Goal: Information Seeking & Learning: Learn about a topic

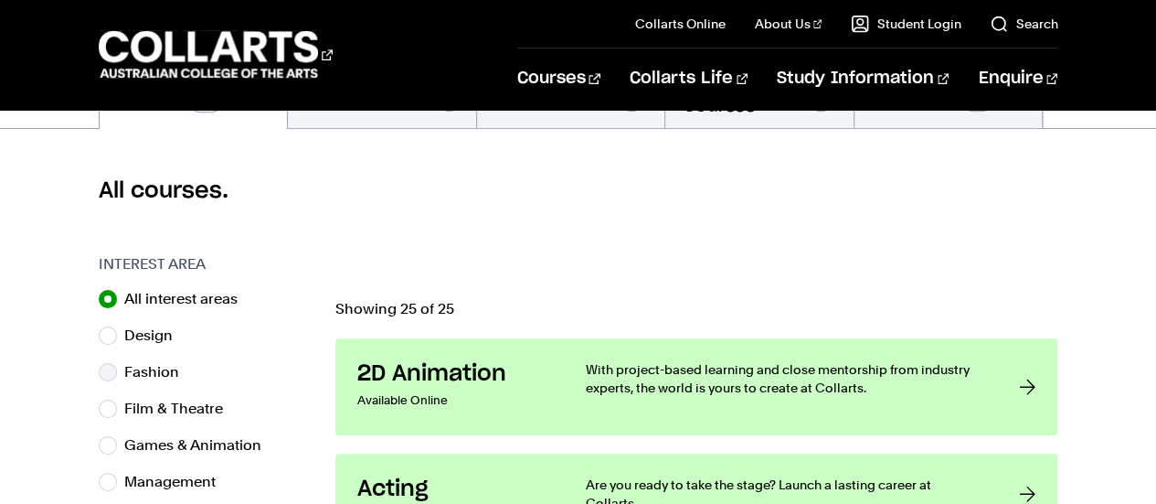
click at [139, 377] on label "Fashion" at bounding box center [158, 372] width 69 height 26
click at [117, 377] on input "Fashion" at bounding box center [108, 372] width 18 height 18
radio input "true"
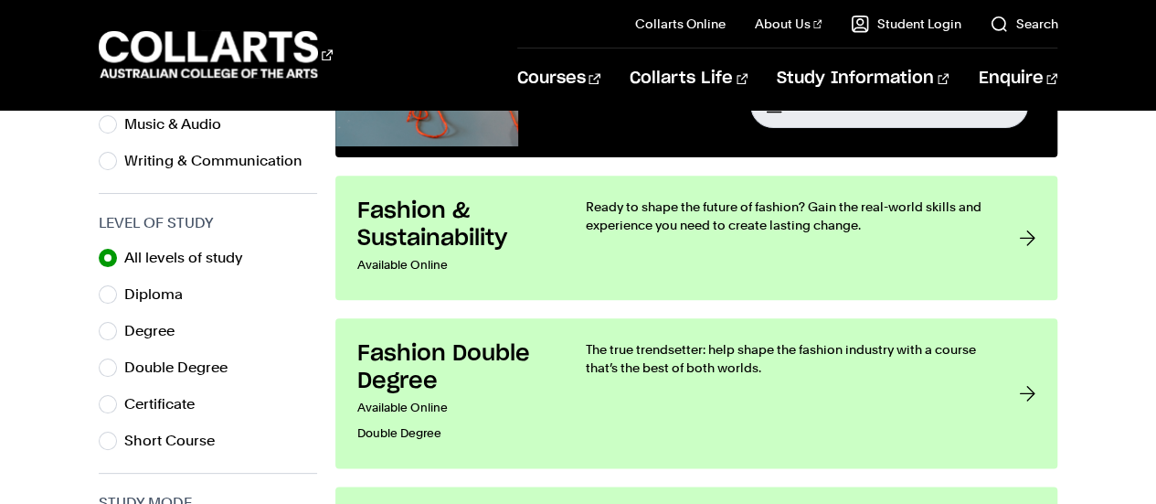
scroll to position [823, 0]
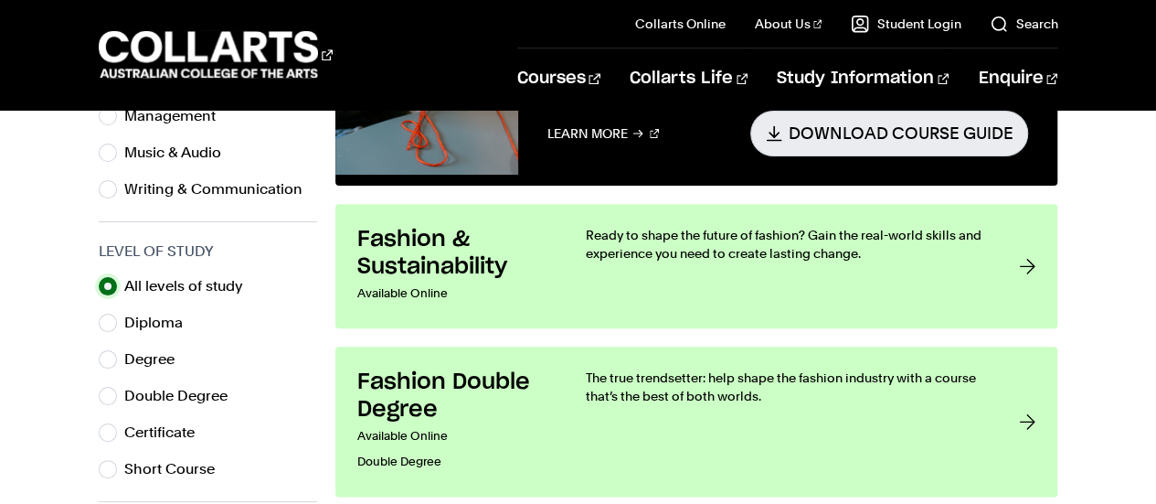
click at [110, 285] on input "All levels of study" at bounding box center [108, 286] width 18 height 18
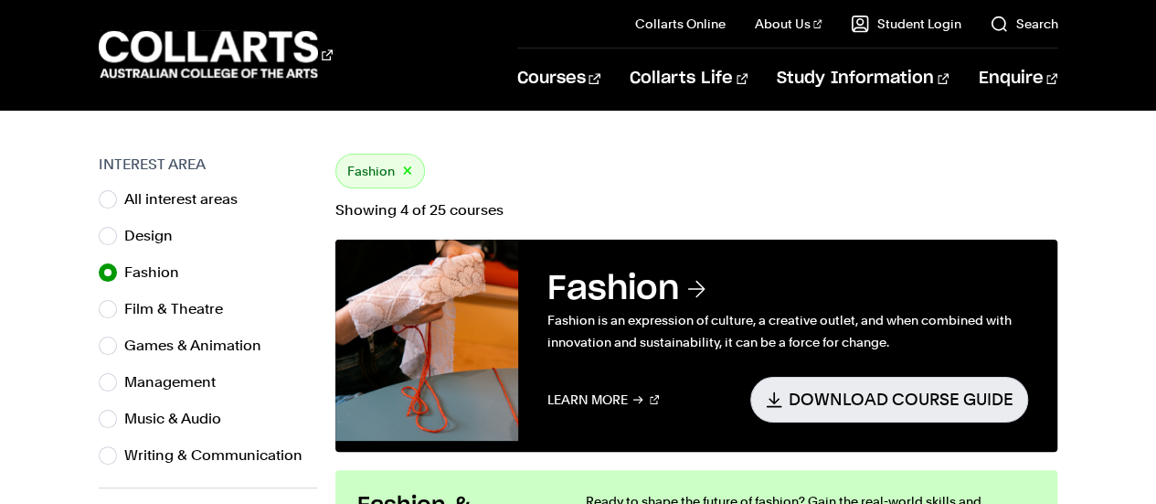
scroll to position [548, 0]
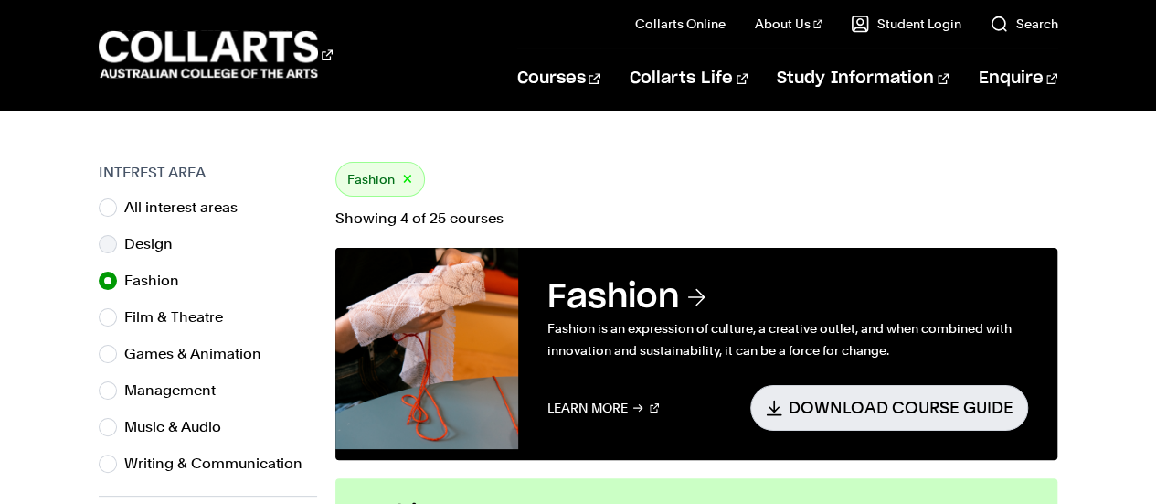
click at [147, 248] on label "Design" at bounding box center [155, 244] width 63 height 26
click at [117, 248] on input "Design" at bounding box center [108, 244] width 18 height 18
radio input "true"
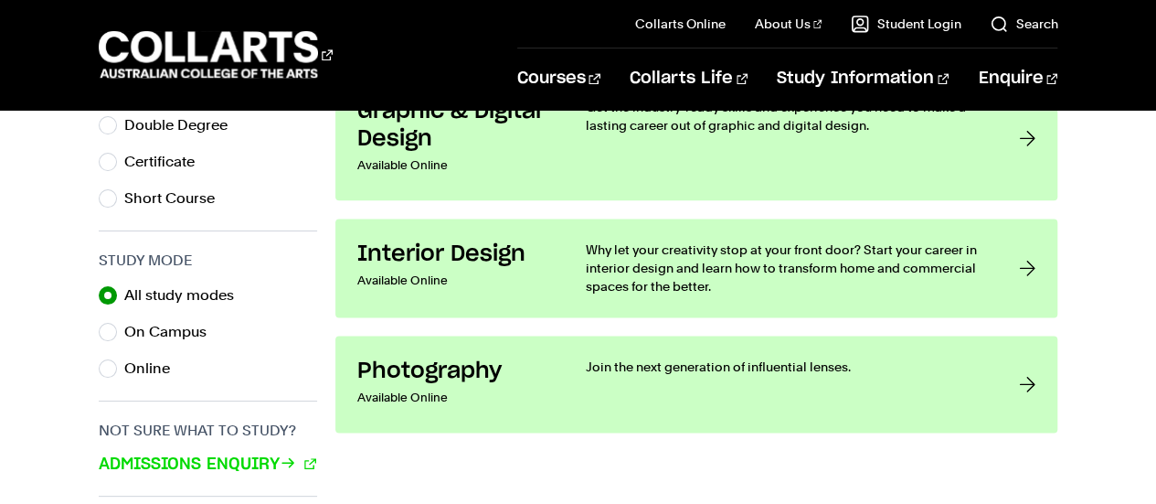
scroll to position [1005, 0]
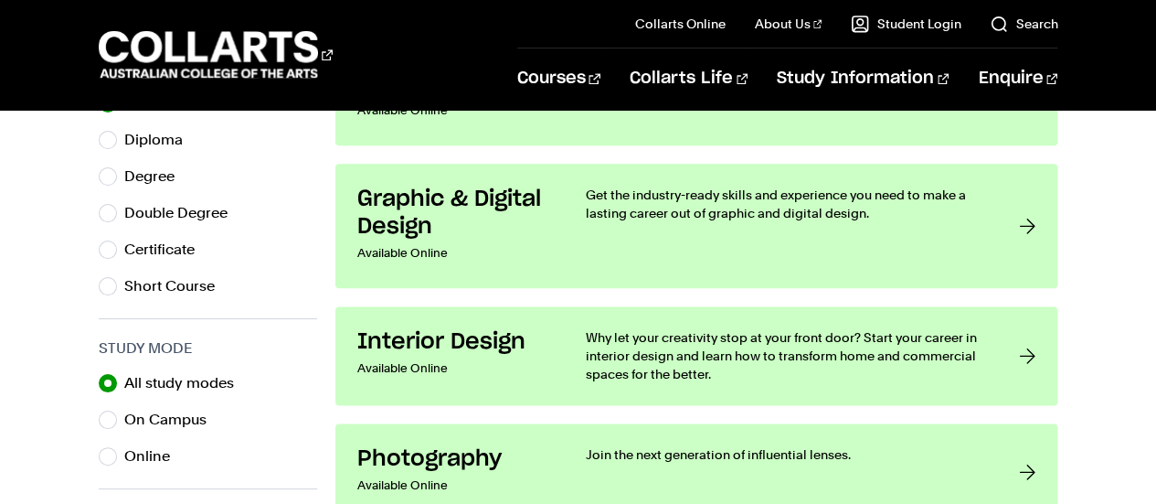
scroll to position [548, 0]
